Goal: Navigation & Orientation: Find specific page/section

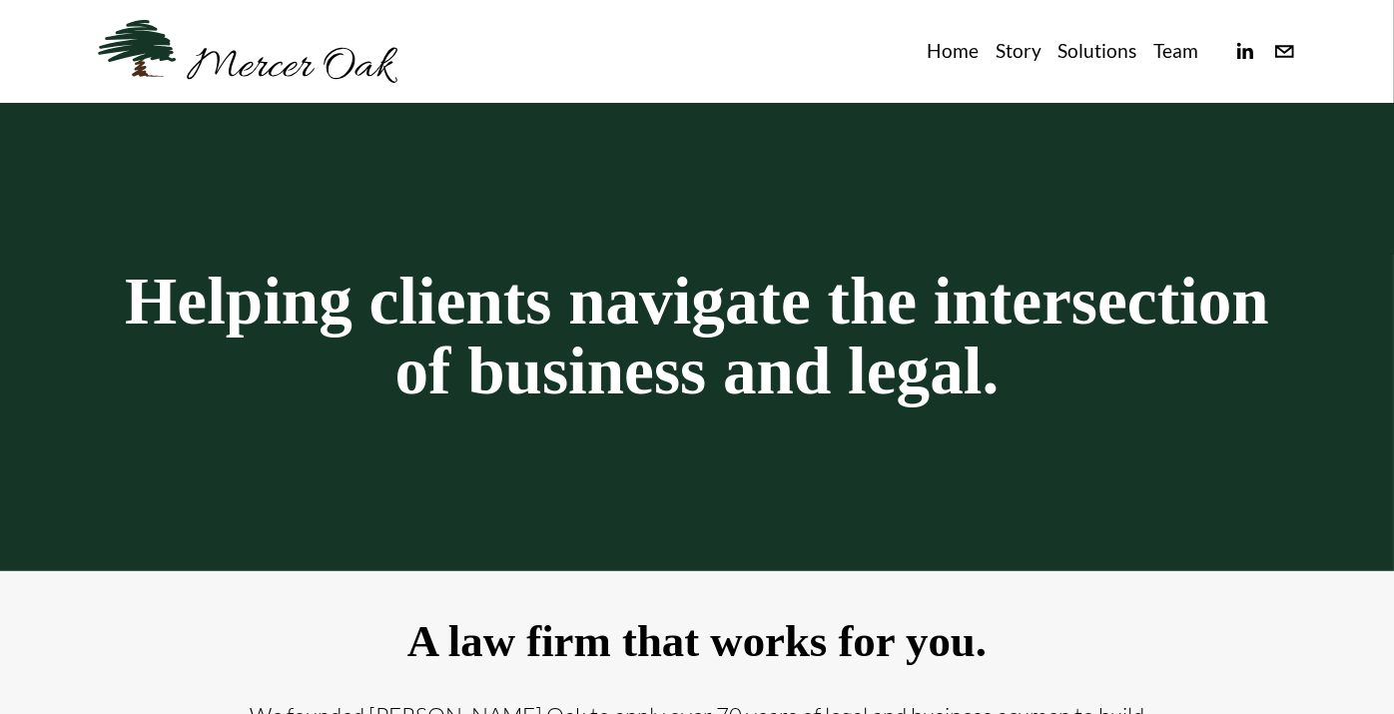
click at [1166, 42] on link "Team" at bounding box center [1175, 51] width 45 height 33
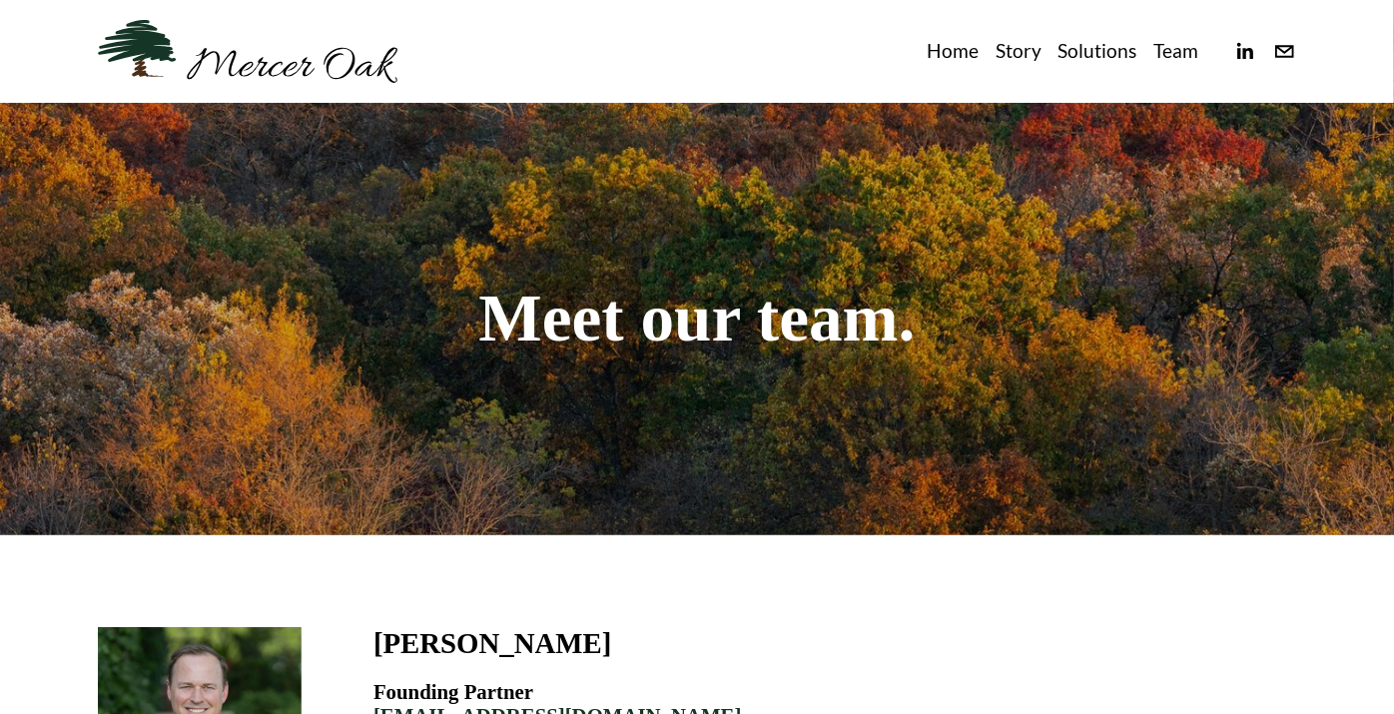
click at [1029, 48] on link "Story" at bounding box center [1018, 51] width 46 height 33
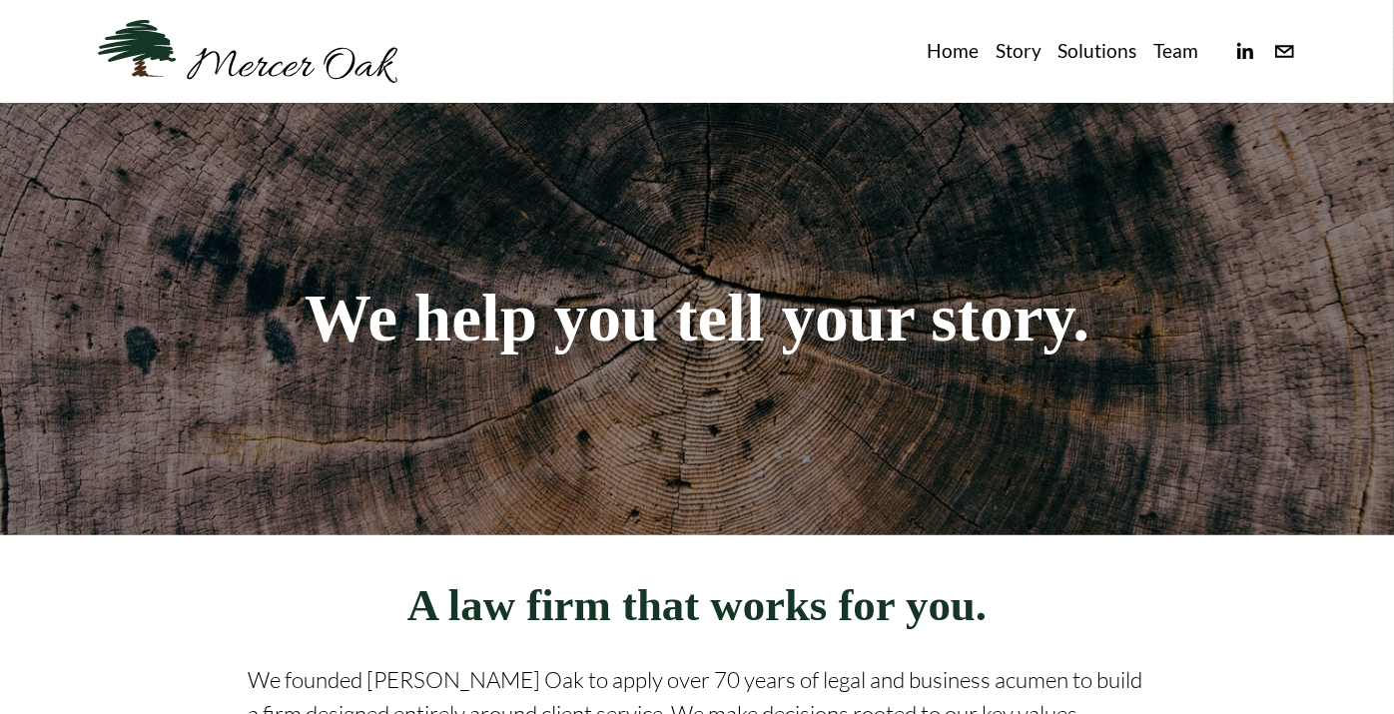
click at [1158, 51] on link "Team" at bounding box center [1175, 51] width 45 height 33
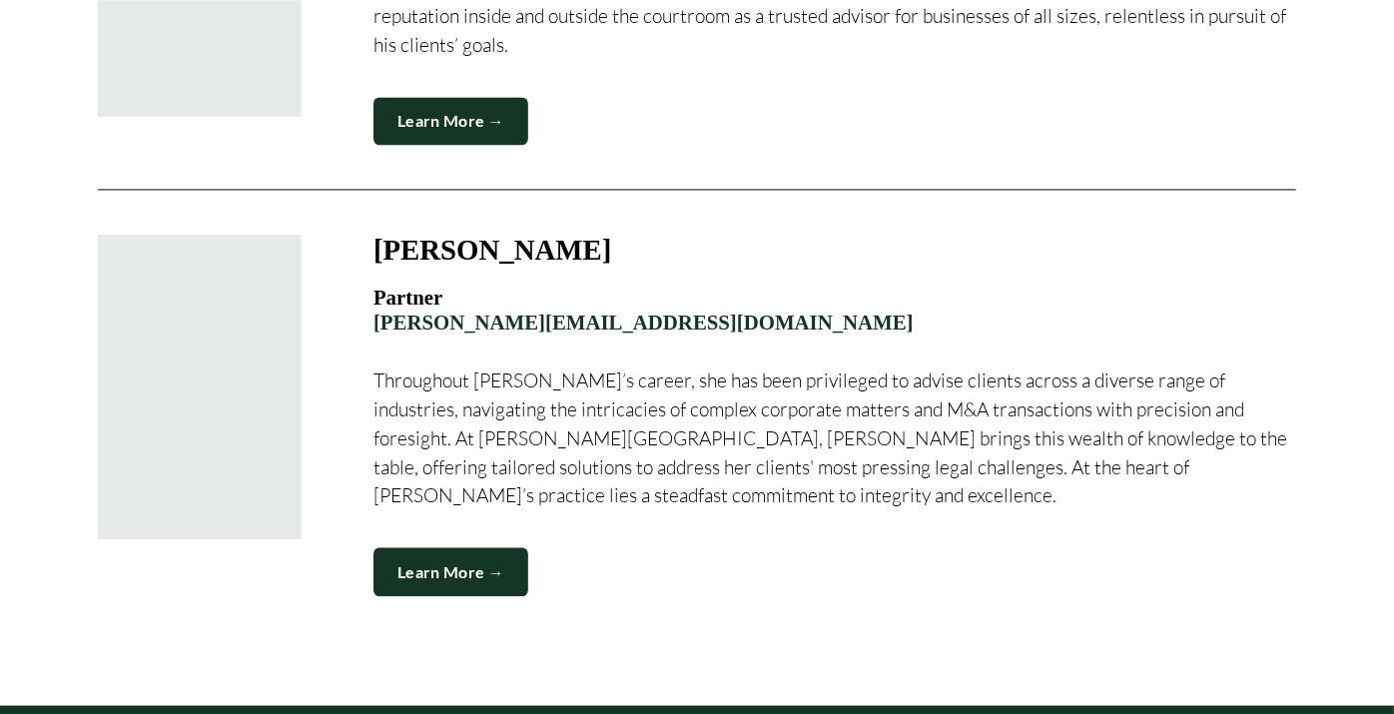
scroll to position [2525, 0]
